Goal: Communication & Community: Answer question/provide support

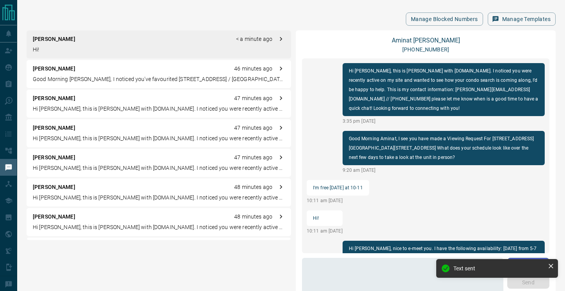
scroll to position [56, 0]
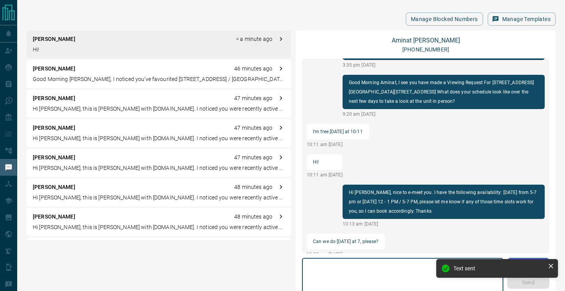
click at [360, 267] on textarea at bounding box center [402, 278] width 190 height 33
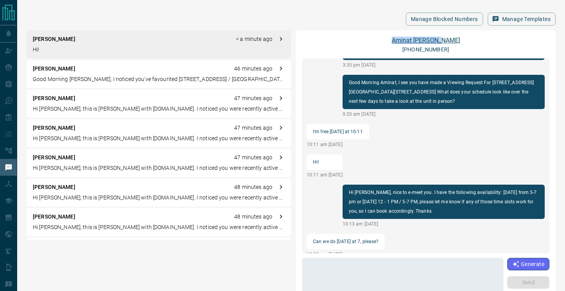
copy link "[PERSON_NAME]"
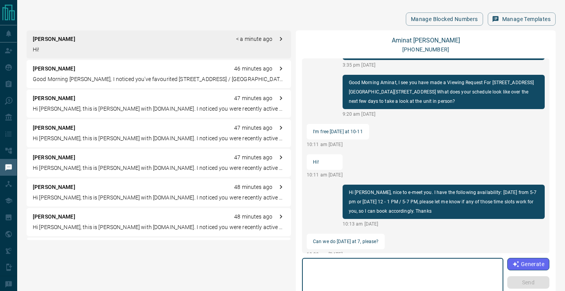
click at [338, 268] on textarea at bounding box center [402, 278] width 190 height 33
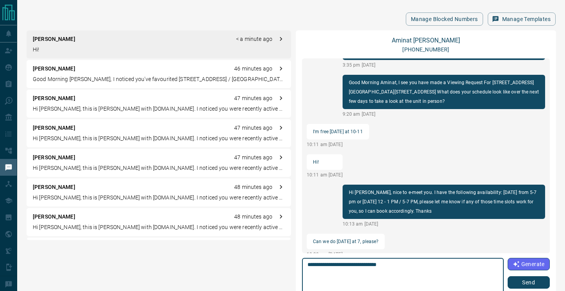
type textarea "**********"
click at [530, 278] on button "Send" at bounding box center [529, 283] width 42 height 12
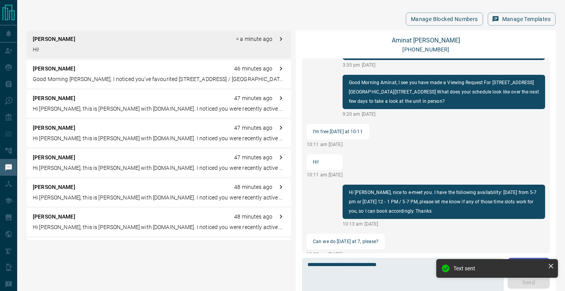
scroll to position [87, 0]
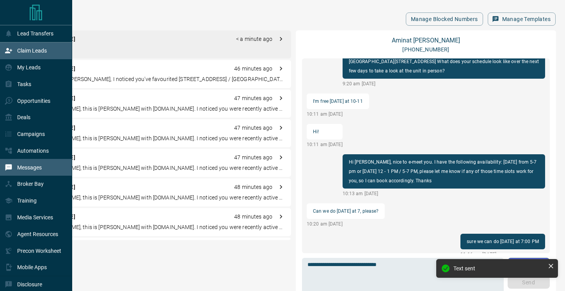
click at [13, 54] on div "Claim Leads" at bounding box center [26, 50] width 42 height 13
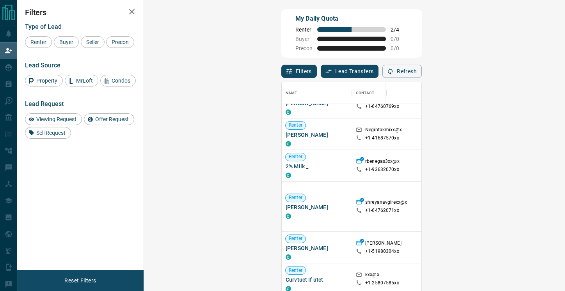
scroll to position [424, 0]
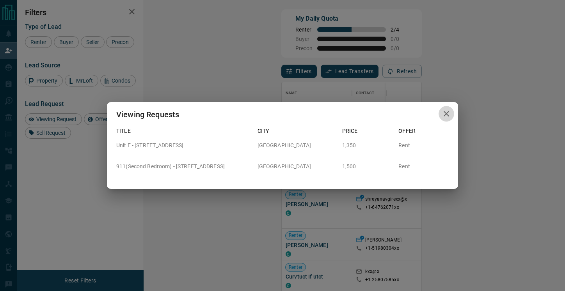
click at [447, 114] on icon "button" at bounding box center [446, 113] width 5 height 5
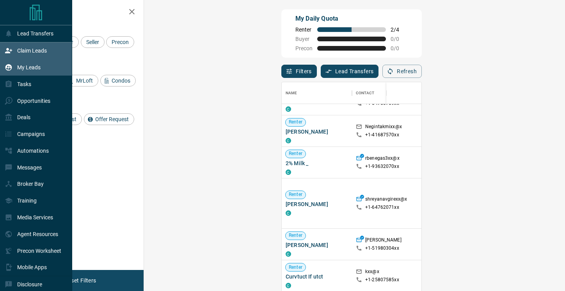
click at [16, 67] on div "My Leads" at bounding box center [23, 67] width 36 height 13
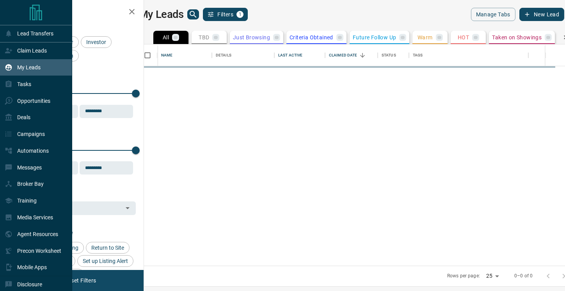
scroll to position [222, 417]
